Goal: Task Accomplishment & Management: Complete application form

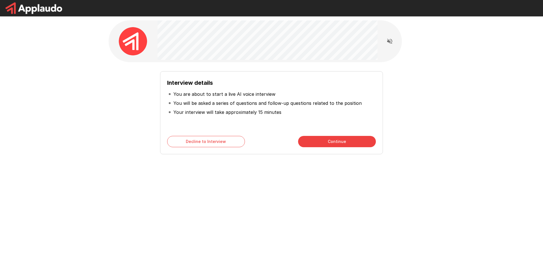
click at [170, 217] on div "Interview details You are about to start a live AI voice interview You will be …" at bounding box center [271, 133] width 543 height 267
click at [336, 140] on button "Continue" at bounding box center [337, 141] width 78 height 11
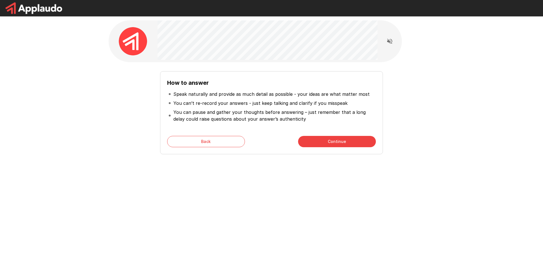
click at [341, 143] on button "Continue" at bounding box center [337, 141] width 78 height 11
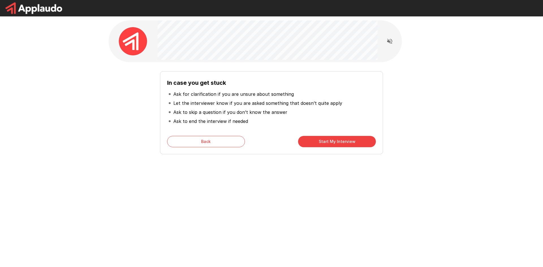
click at [341, 143] on button "Start My Interview" at bounding box center [337, 141] width 78 height 11
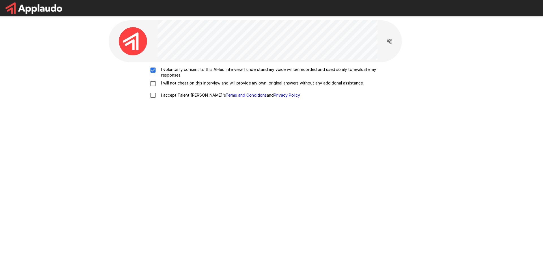
click at [150, 79] on div "I voluntarily consent to this AI-led interview. I understand my voice will be r…" at bounding box center [271, 84] width 321 height 34
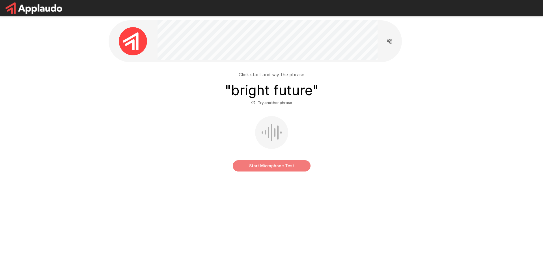
click at [265, 170] on button "Start Microphone Test" at bounding box center [272, 165] width 78 height 11
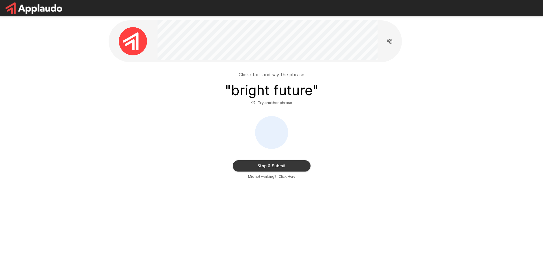
click at [286, 167] on button "Stop & Submit" at bounding box center [272, 165] width 78 height 11
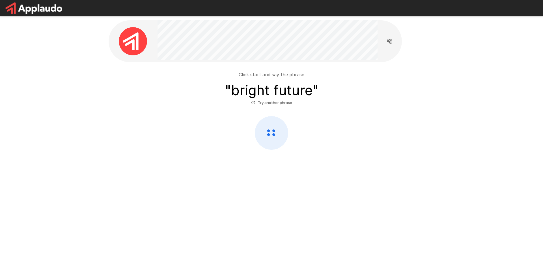
click at [278, 101] on button "Try another phrase" at bounding box center [272, 102] width 44 height 9
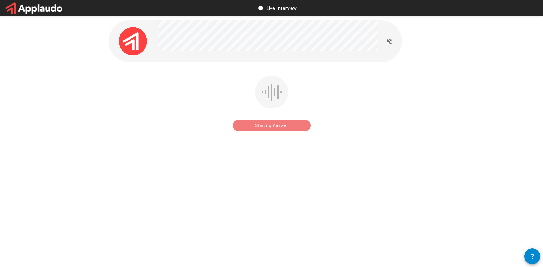
click at [273, 125] on button "Start my Answer" at bounding box center [272, 125] width 78 height 11
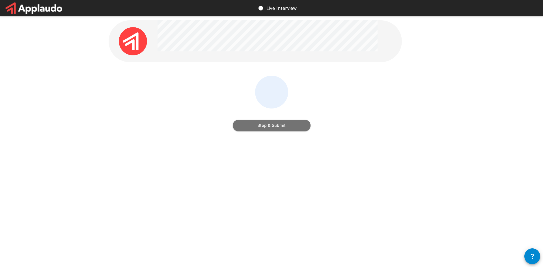
click at [282, 126] on button "Stop & Submit" at bounding box center [272, 125] width 78 height 11
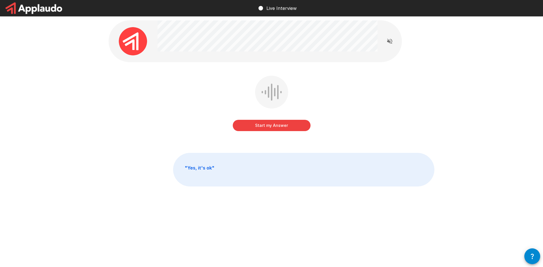
click at [283, 129] on button "Start my Answer" at bounding box center [272, 125] width 78 height 11
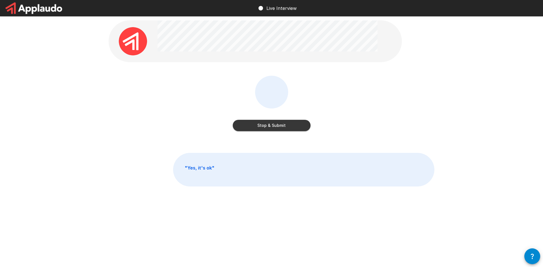
click at [278, 120] on button "Stop & Submit" at bounding box center [272, 125] width 78 height 11
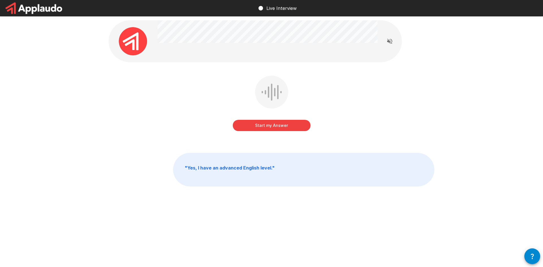
click at [274, 127] on button "Start my Answer" at bounding box center [272, 125] width 78 height 11
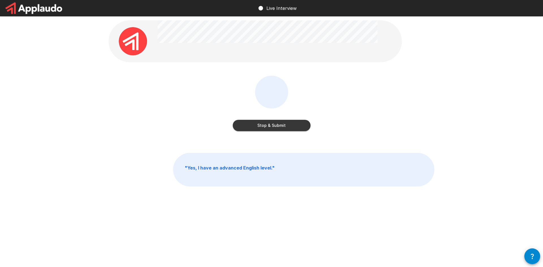
click at [282, 128] on button "Stop & Submit" at bounding box center [272, 125] width 78 height 11
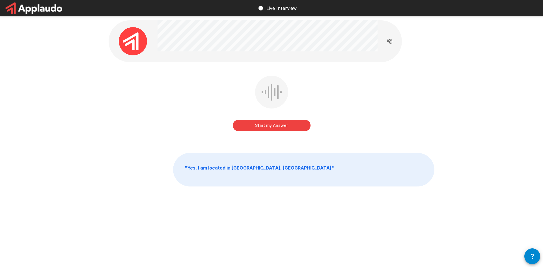
click at [297, 126] on button "Start my Answer" at bounding box center [272, 125] width 78 height 11
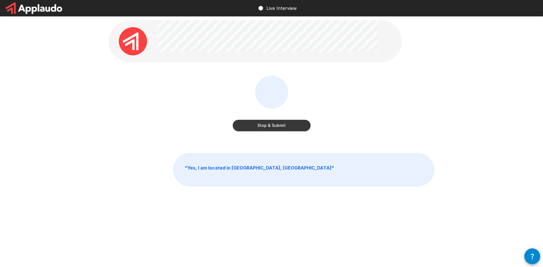
click at [285, 129] on button "Stop & Submit" at bounding box center [272, 125] width 78 height 11
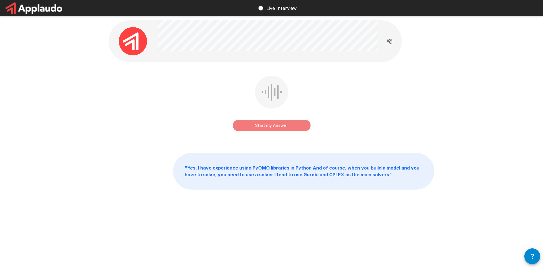
click at [273, 129] on button "Start my Answer" at bounding box center [272, 125] width 78 height 11
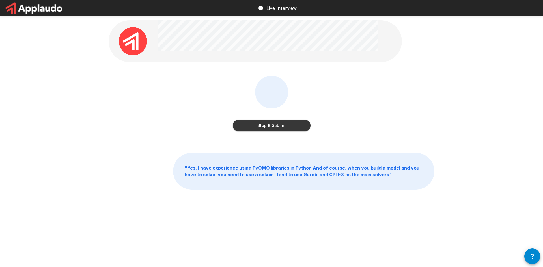
click at [281, 129] on button "Stop & Submit" at bounding box center [272, 125] width 78 height 11
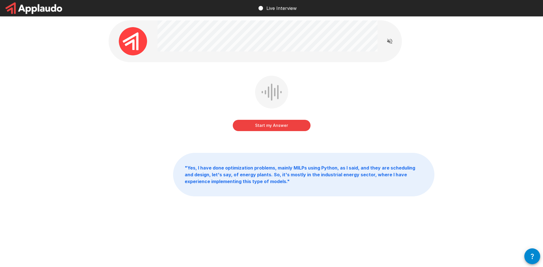
click at [287, 125] on button "Start my Answer" at bounding box center [272, 125] width 78 height 11
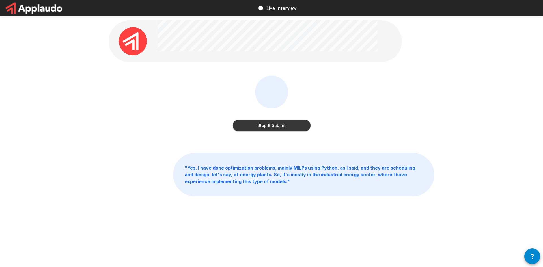
click at [270, 125] on button "Stop & Submit" at bounding box center [272, 125] width 78 height 11
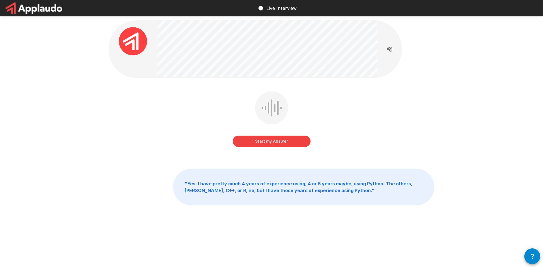
click at [277, 139] on button "Start my Answer" at bounding box center [272, 141] width 78 height 11
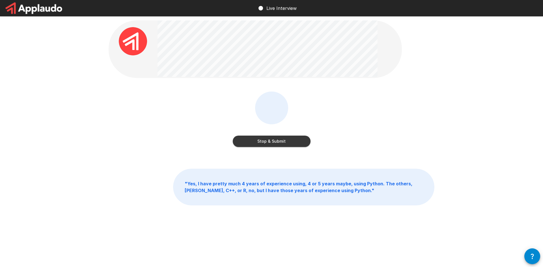
click at [284, 142] on button "Stop & Submit" at bounding box center [272, 141] width 78 height 11
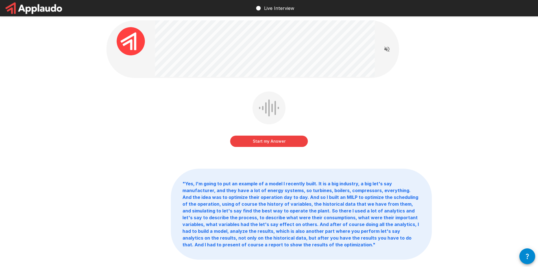
click at [282, 144] on button "Start my Answer" at bounding box center [269, 141] width 78 height 11
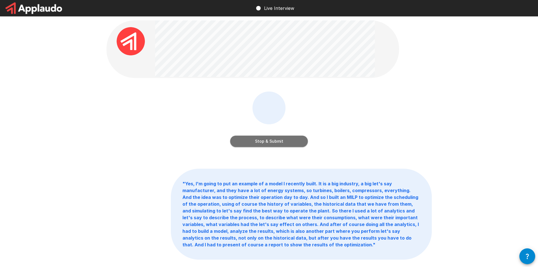
click at [303, 143] on button "Stop & Submit" at bounding box center [269, 141] width 78 height 11
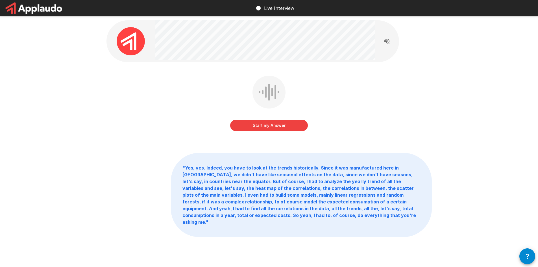
click at [299, 129] on button "Start my Answer" at bounding box center [269, 125] width 78 height 11
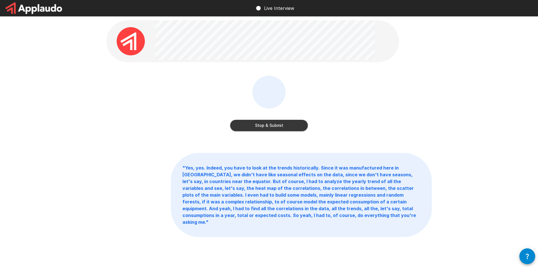
click at [277, 127] on button "Stop & Submit" at bounding box center [269, 125] width 78 height 11
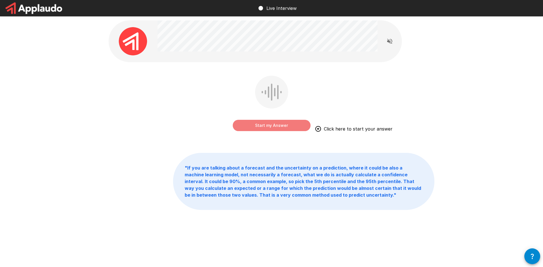
click at [272, 122] on button "Start my Answer" at bounding box center [272, 125] width 78 height 11
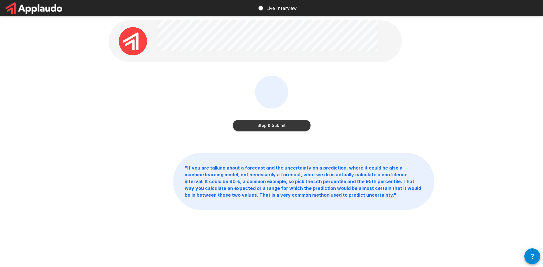
click at [272, 121] on button "Stop & Submit" at bounding box center [272, 125] width 78 height 11
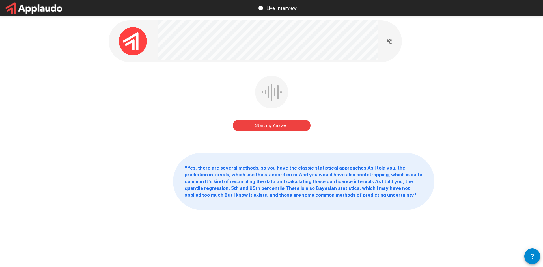
click at [281, 130] on button "Start my Answer" at bounding box center [272, 125] width 78 height 11
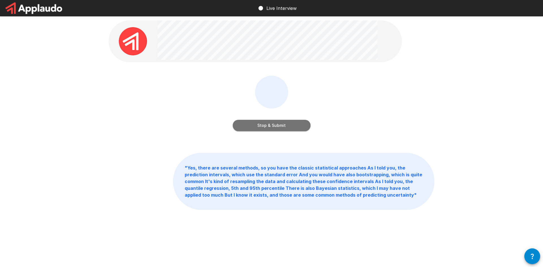
click at [282, 127] on button "Stop & Submit" at bounding box center [272, 125] width 78 height 11
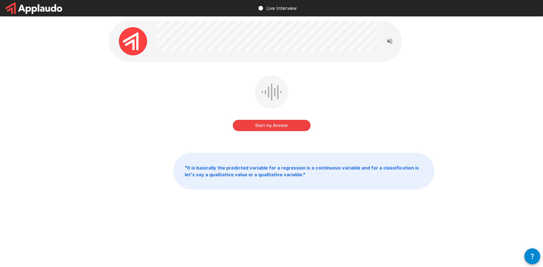
click at [299, 125] on button "Start my Answer" at bounding box center [272, 125] width 78 height 11
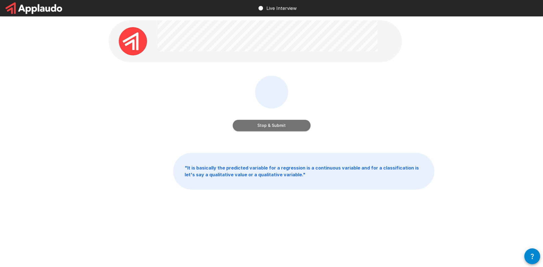
click at [290, 129] on button "Stop & Submit" at bounding box center [272, 125] width 78 height 11
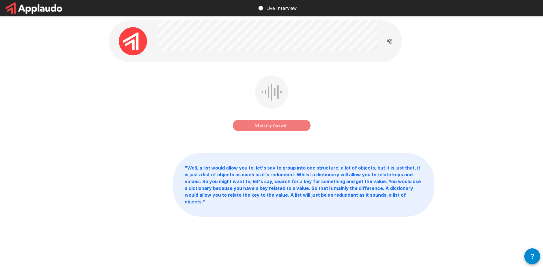
click at [284, 129] on button "Start my Answer" at bounding box center [272, 125] width 78 height 11
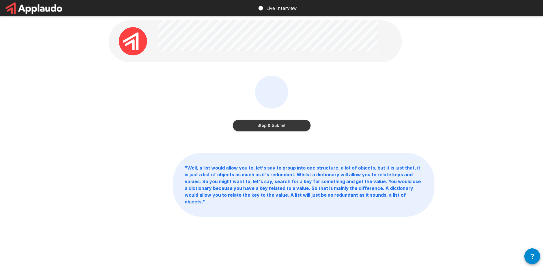
click at [273, 128] on button "Stop & Submit" at bounding box center [272, 125] width 78 height 11
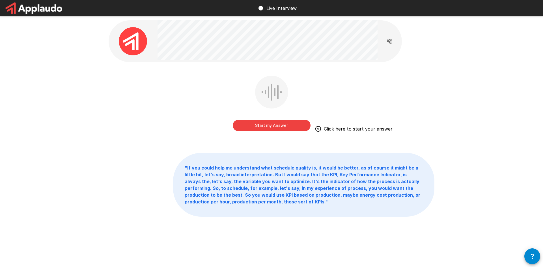
click at [271, 128] on button "Start my Answer" at bounding box center [272, 125] width 78 height 11
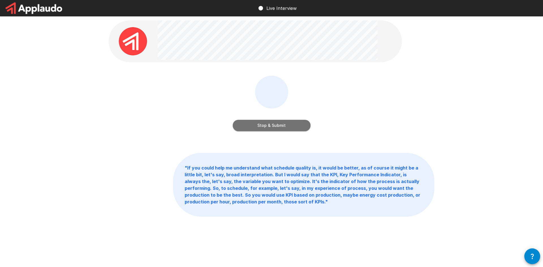
click at [279, 129] on button "Stop & Submit" at bounding box center [272, 125] width 78 height 11
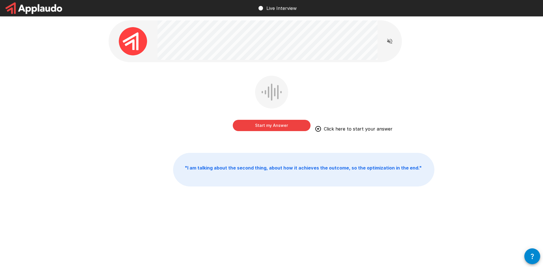
click at [269, 120] on button "Start my Answer" at bounding box center [272, 125] width 78 height 11
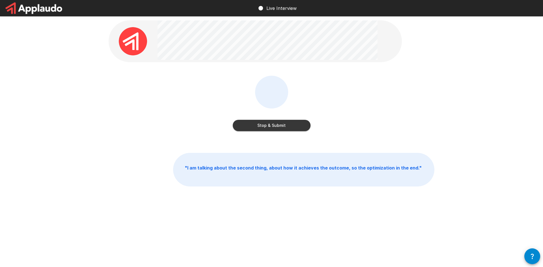
click at [289, 128] on button "Stop & Submit" at bounding box center [272, 125] width 78 height 11
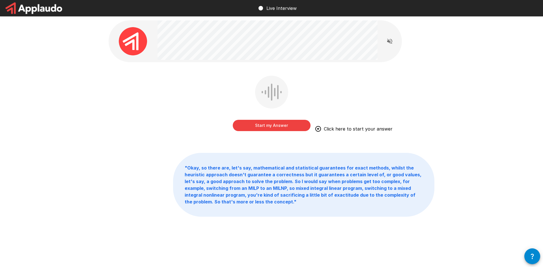
click at [265, 120] on button "Start my Answer" at bounding box center [272, 125] width 78 height 11
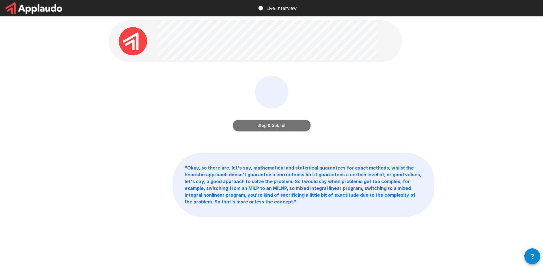
click at [297, 129] on button "Stop & Submit" at bounding box center [272, 125] width 78 height 11
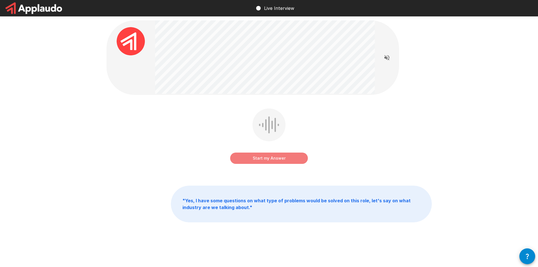
click at [276, 155] on button "Start my Answer" at bounding box center [269, 158] width 78 height 11
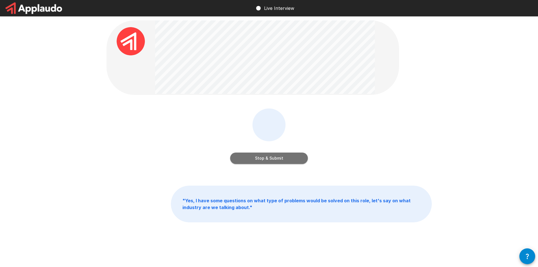
click at [298, 156] on button "Stop & Submit" at bounding box center [269, 158] width 78 height 11
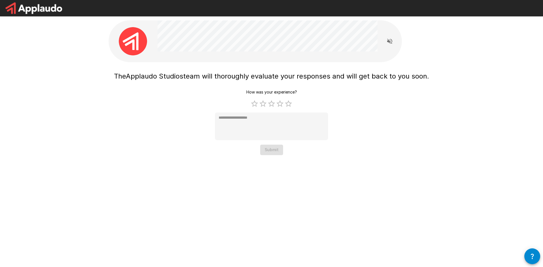
type textarea "*"
